Goal: Information Seeking & Learning: Check status

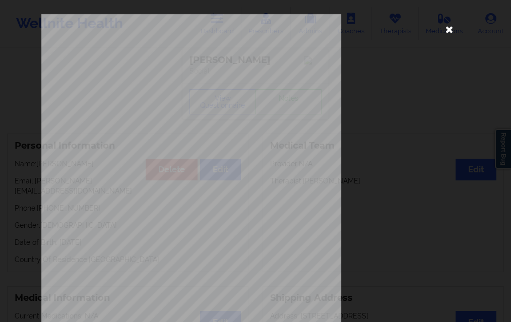
click at [450, 31] on icon at bounding box center [450, 29] width 16 height 16
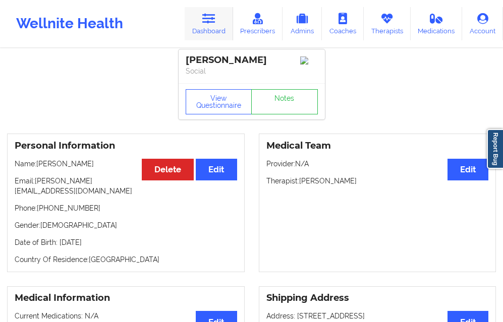
click at [219, 26] on link "Dashboard" at bounding box center [209, 23] width 48 height 33
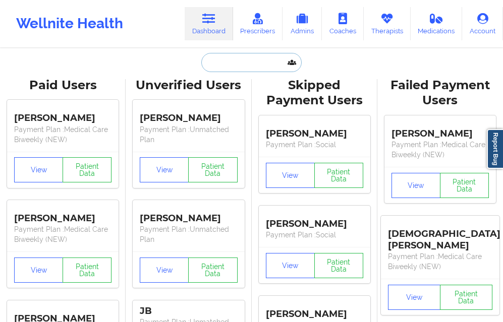
click at [228, 59] on input "text" at bounding box center [251, 62] width 100 height 19
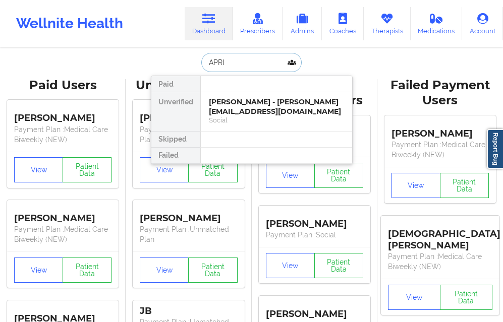
type input "APRIL"
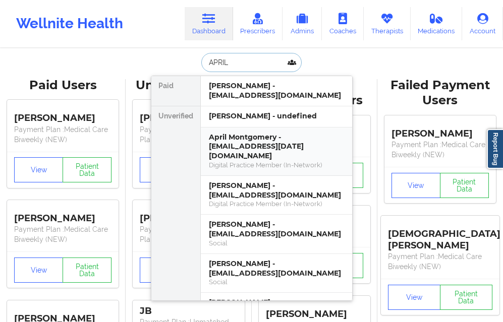
click at [211, 136] on div "April Montgomery - [EMAIL_ADDRESS][DATE][DOMAIN_NAME]" at bounding box center [276, 147] width 135 height 28
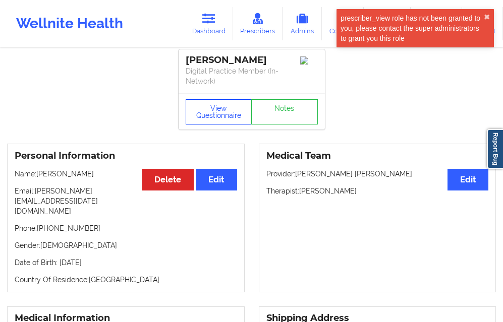
click at [216, 103] on button "View Questionnaire" at bounding box center [219, 111] width 67 height 25
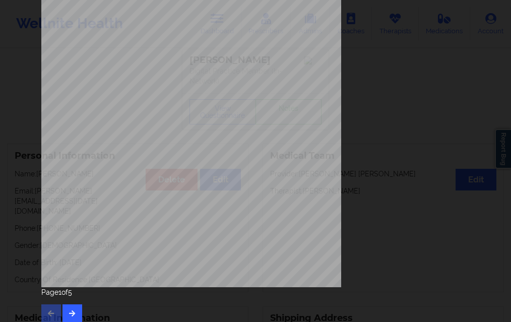
scroll to position [159, 0]
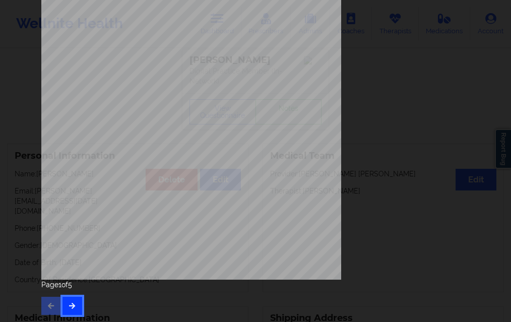
click at [72, 306] on icon "button" at bounding box center [72, 306] width 9 height 6
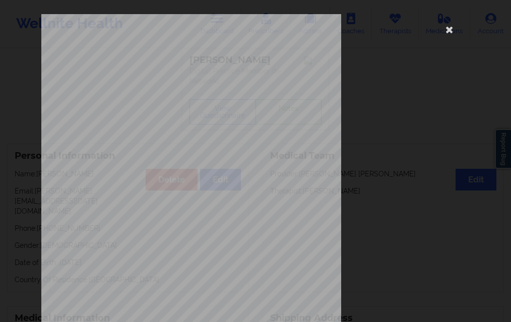
scroll to position [151, 0]
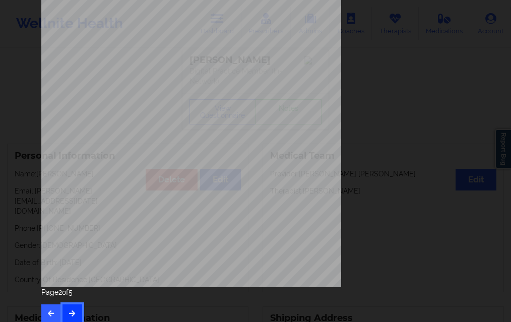
click at [78, 311] on button "button" at bounding box center [73, 314] width 20 height 18
click at [70, 306] on button "button" at bounding box center [73, 314] width 20 height 18
click at [76, 312] on button "button" at bounding box center [73, 314] width 20 height 18
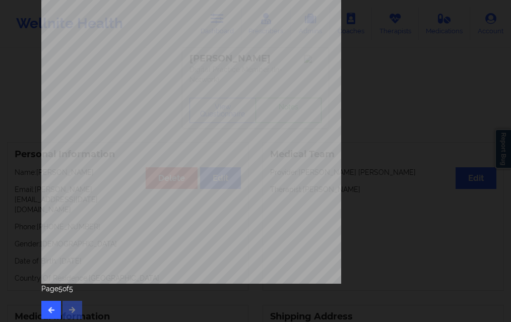
scroll to position [159, 0]
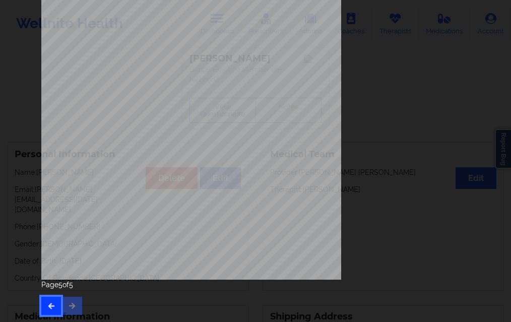
click at [43, 302] on button "button" at bounding box center [51, 306] width 20 height 18
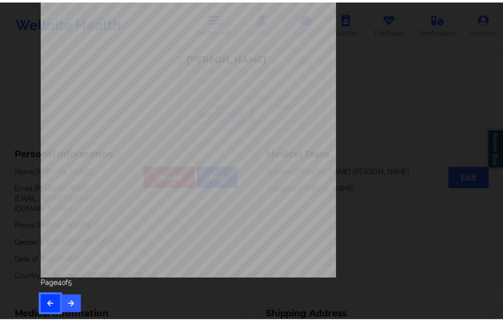
scroll to position [0, 0]
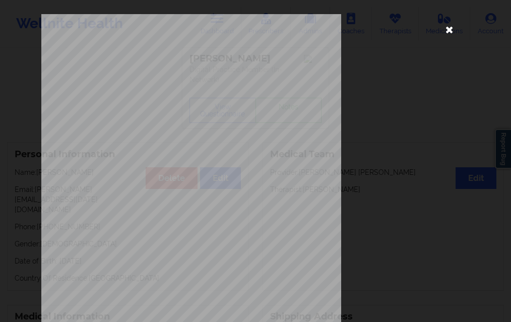
click at [442, 29] on icon at bounding box center [450, 29] width 16 height 16
